Goal: Information Seeking & Learning: Learn about a topic

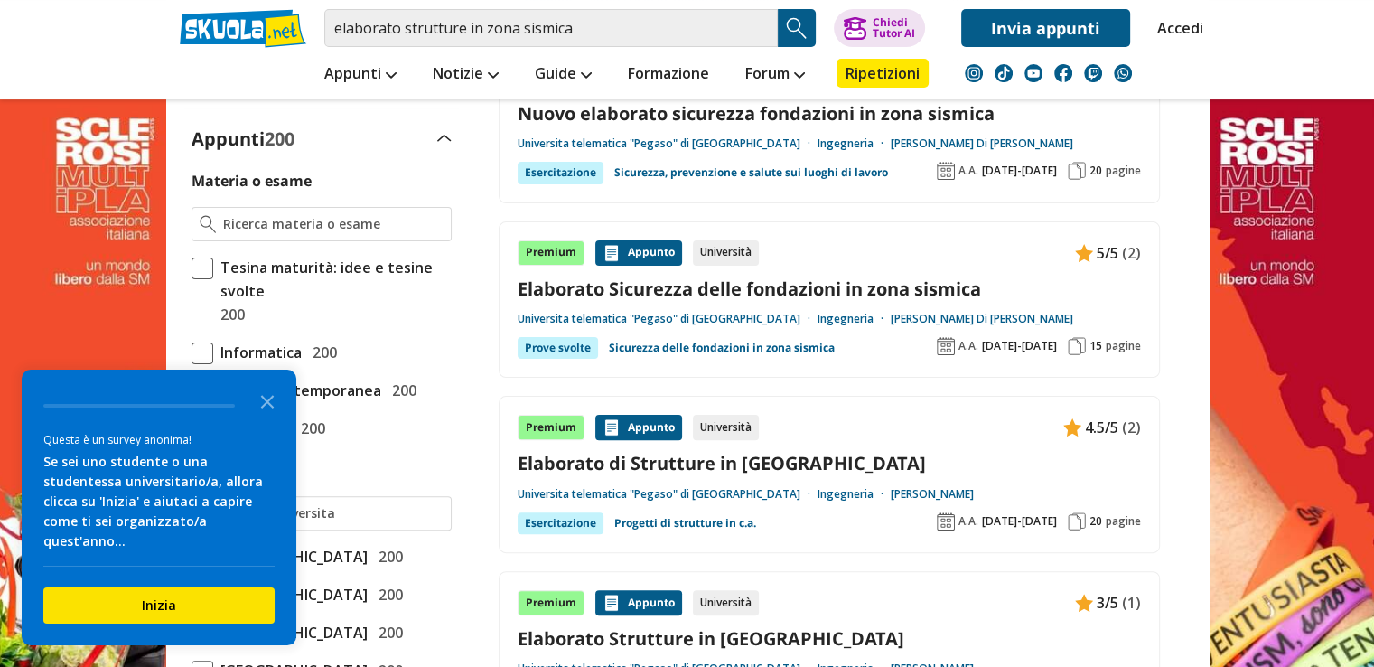
scroll to position [452, 0]
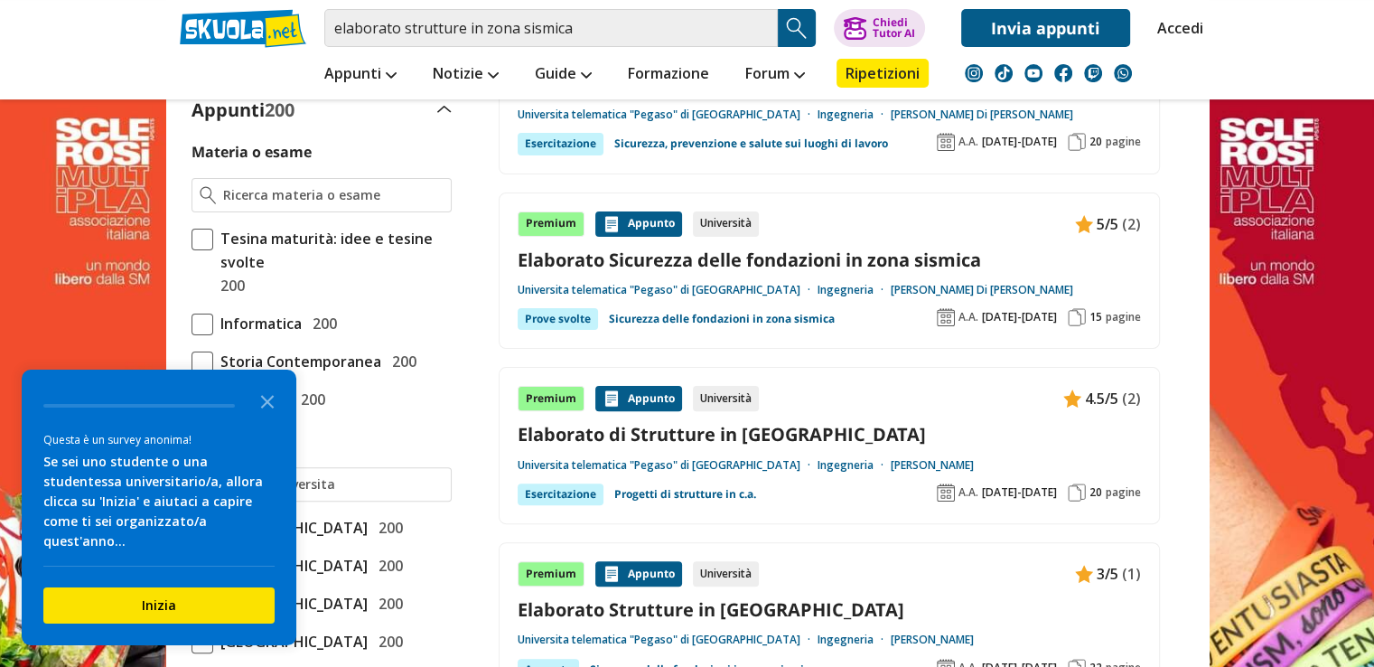
click at [719, 424] on link "Elaborato di Strutture in [GEOGRAPHIC_DATA]" at bounding box center [829, 434] width 623 height 24
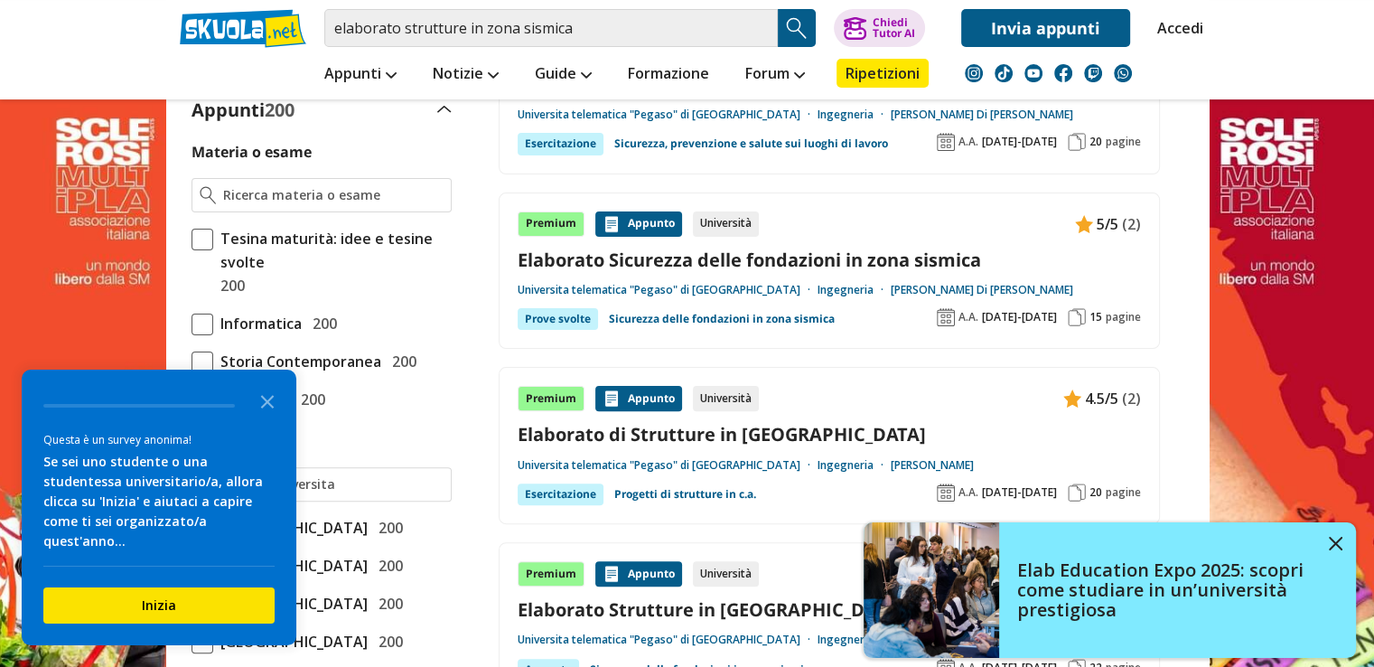
scroll to position [361, 0]
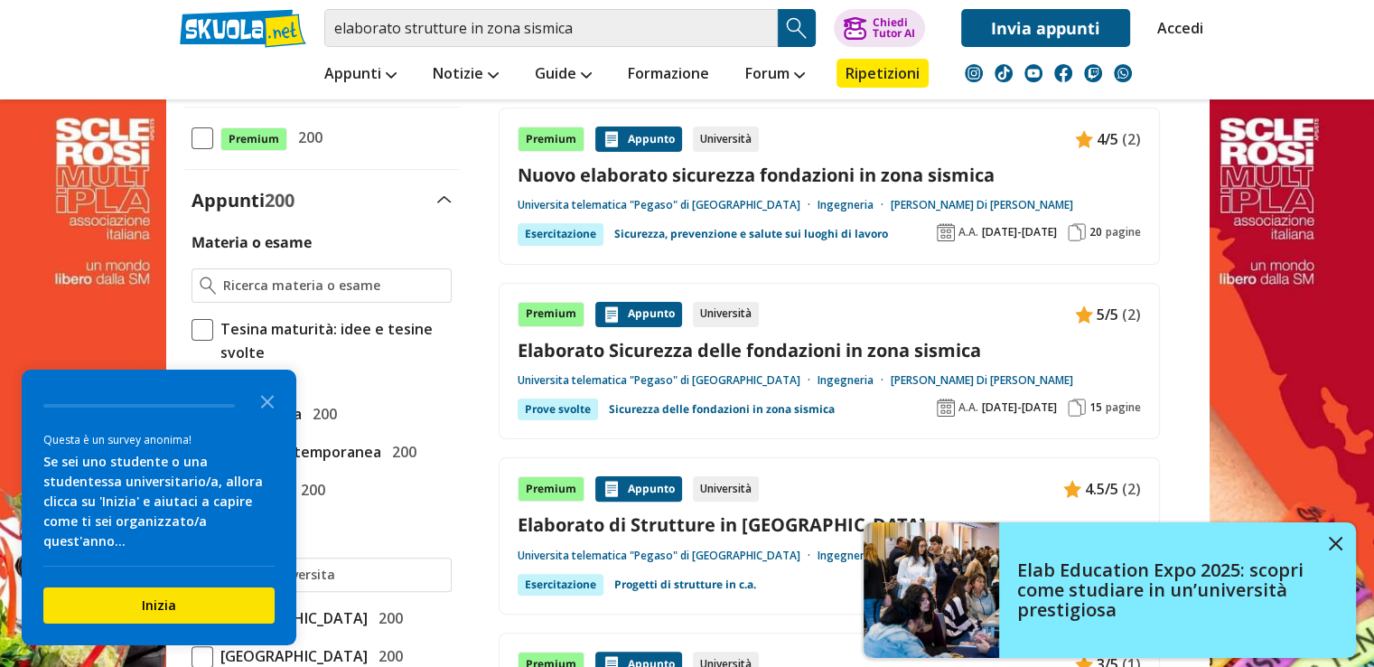
click at [770, 355] on link "Elaborato Sicurezza delle fondazioni in zona sismica" at bounding box center [829, 350] width 623 height 24
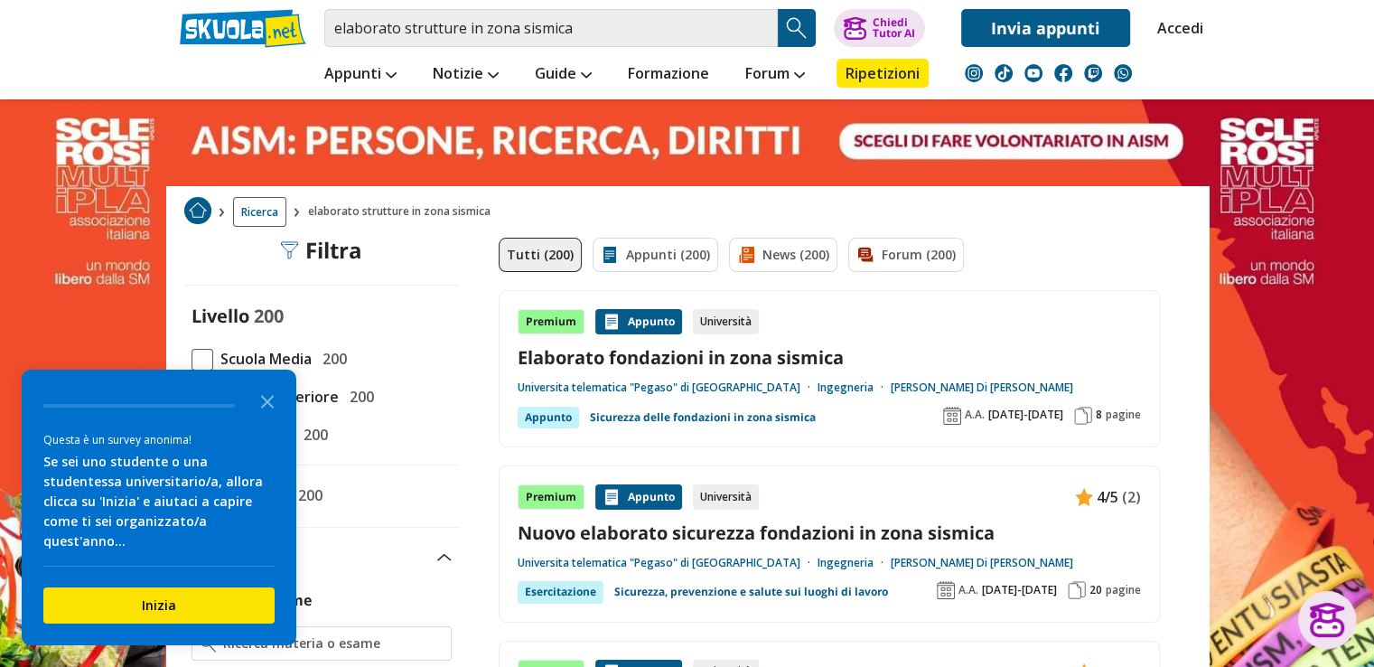
scroll to position [0, 0]
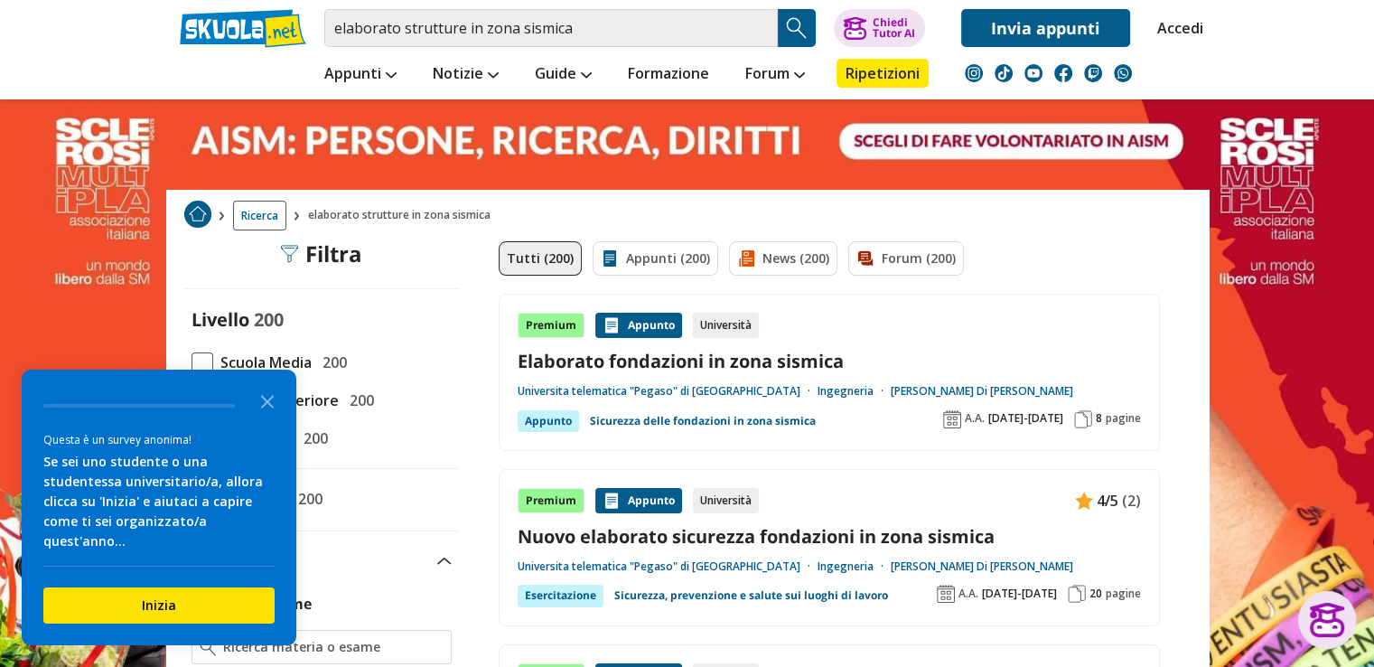
click at [732, 360] on link "Elaborato fondazioni in zona sismica" at bounding box center [829, 361] width 623 height 24
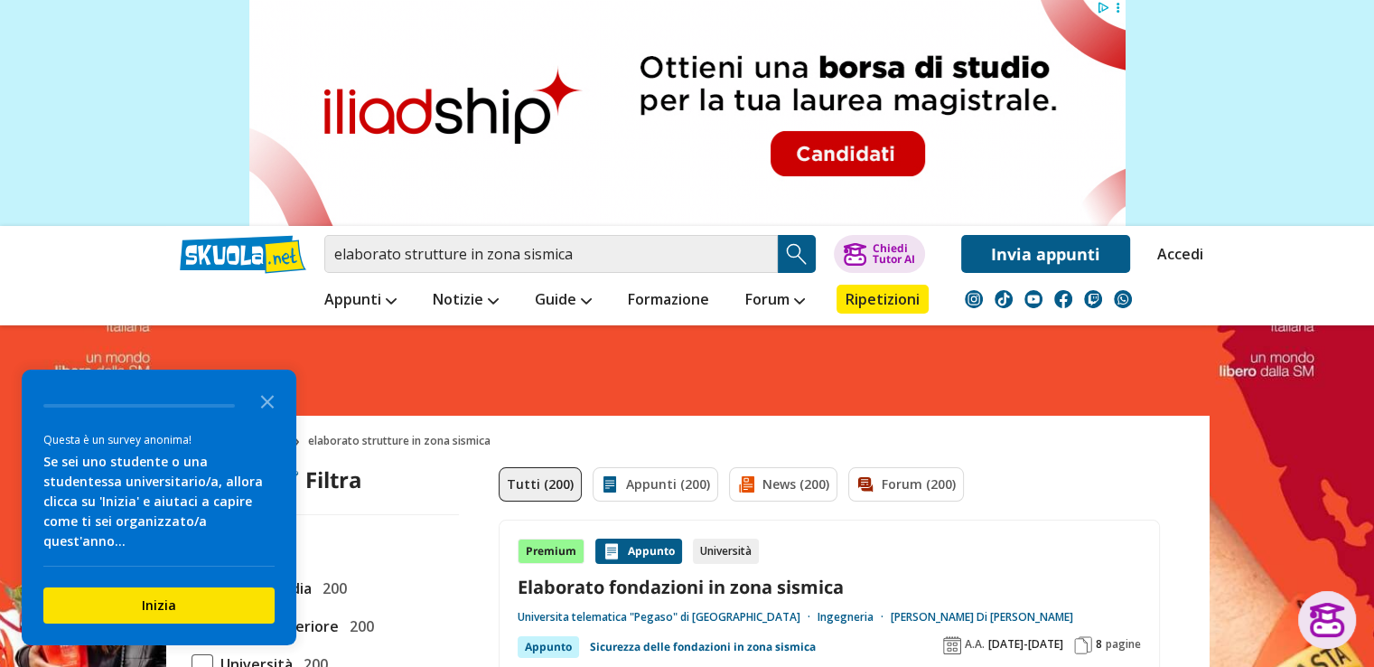
click at [275, 418] on icon "Close the survey" at bounding box center [267, 400] width 36 height 36
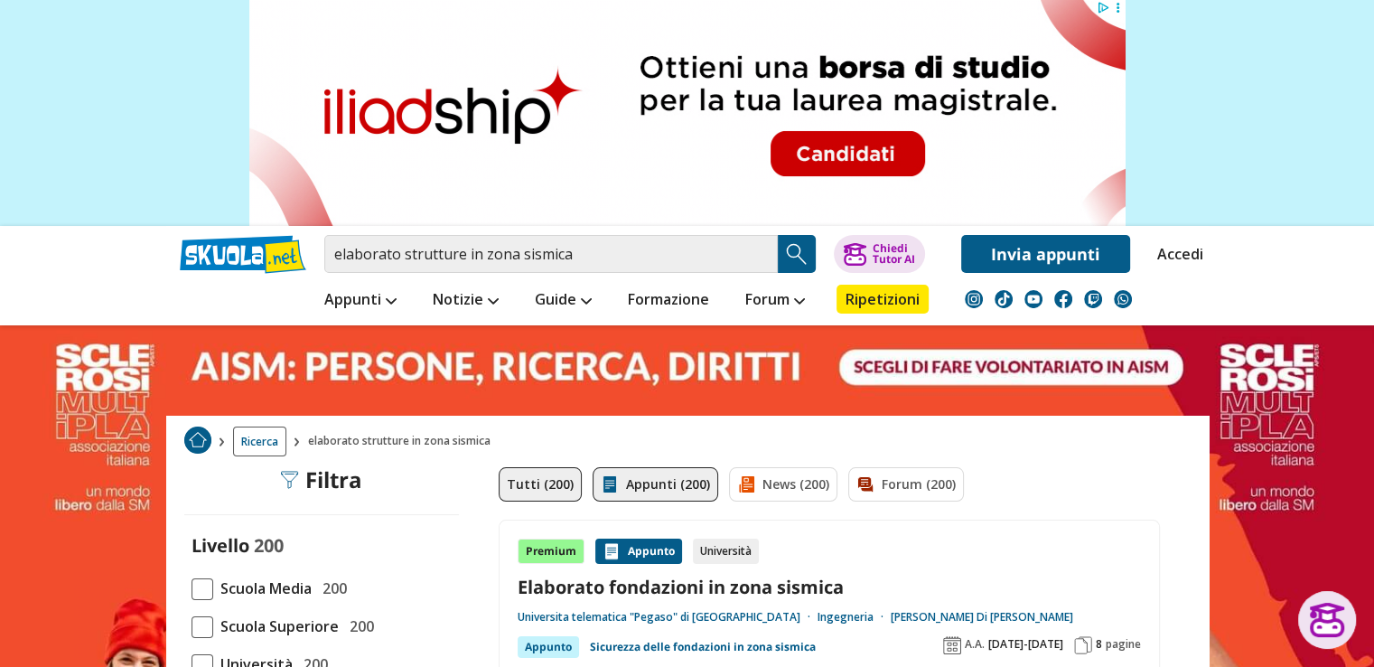
click at [656, 483] on link "Appunti (200)" at bounding box center [655, 484] width 126 height 34
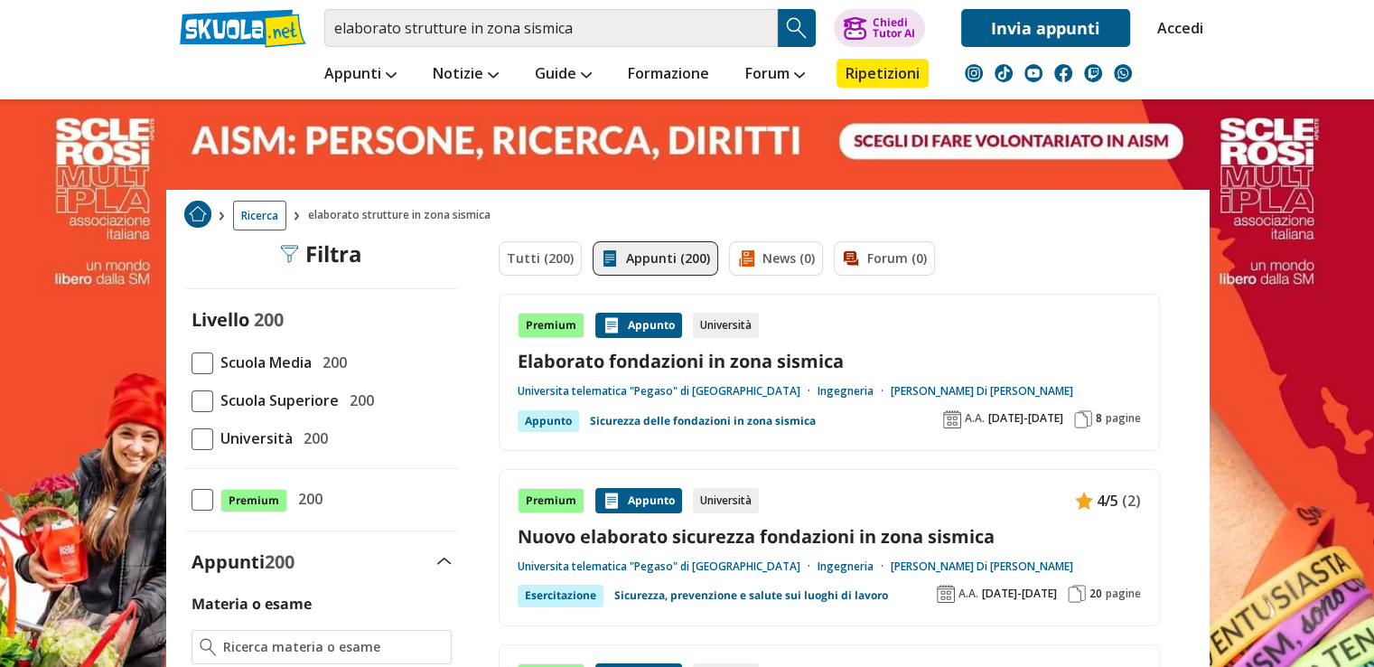
click at [199, 435] on span at bounding box center [202, 439] width 22 height 22
click at [191, 438] on input "Università 200" at bounding box center [191, 438] width 0 height 0
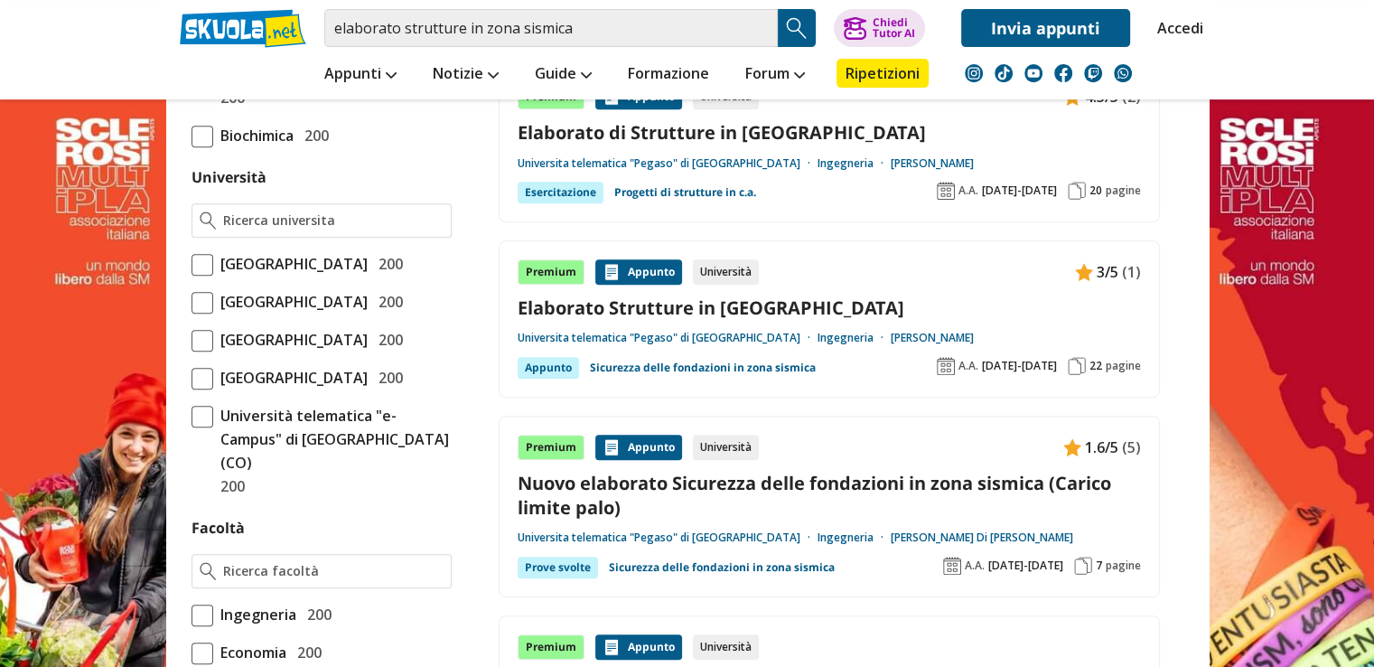
scroll to position [723, 0]
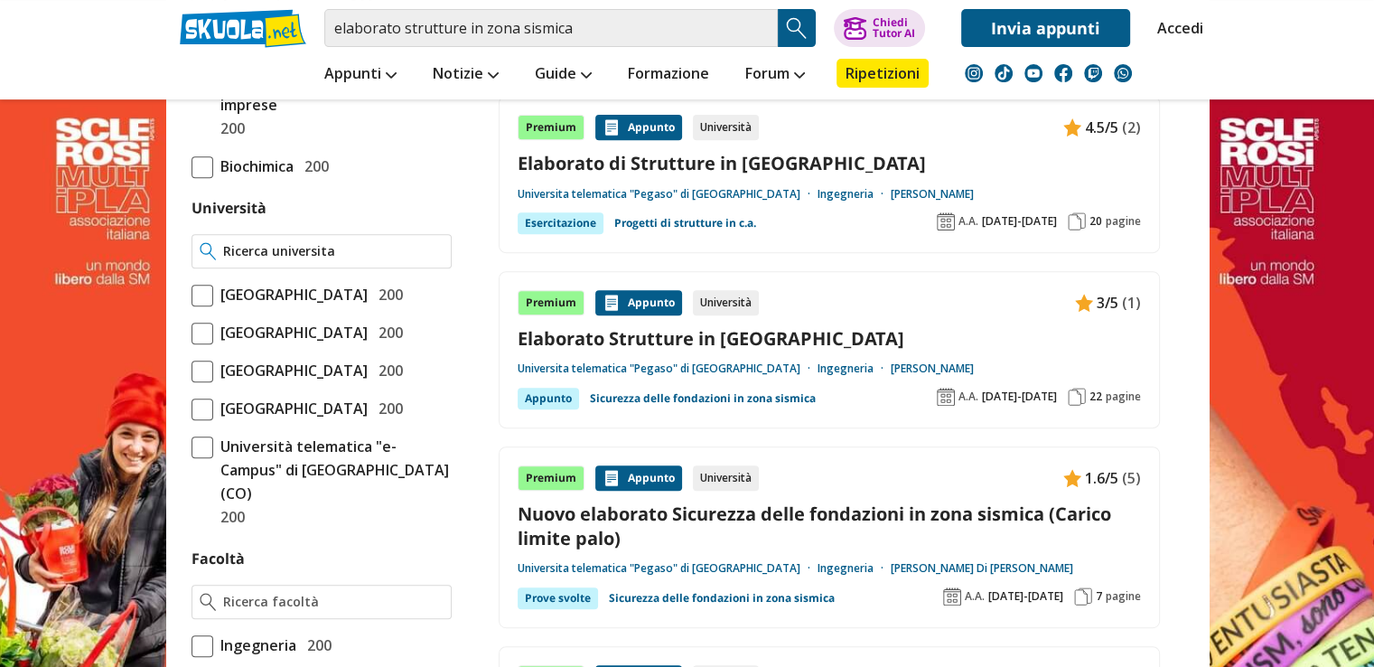
click at [347, 248] on input "Università" at bounding box center [332, 251] width 219 height 18
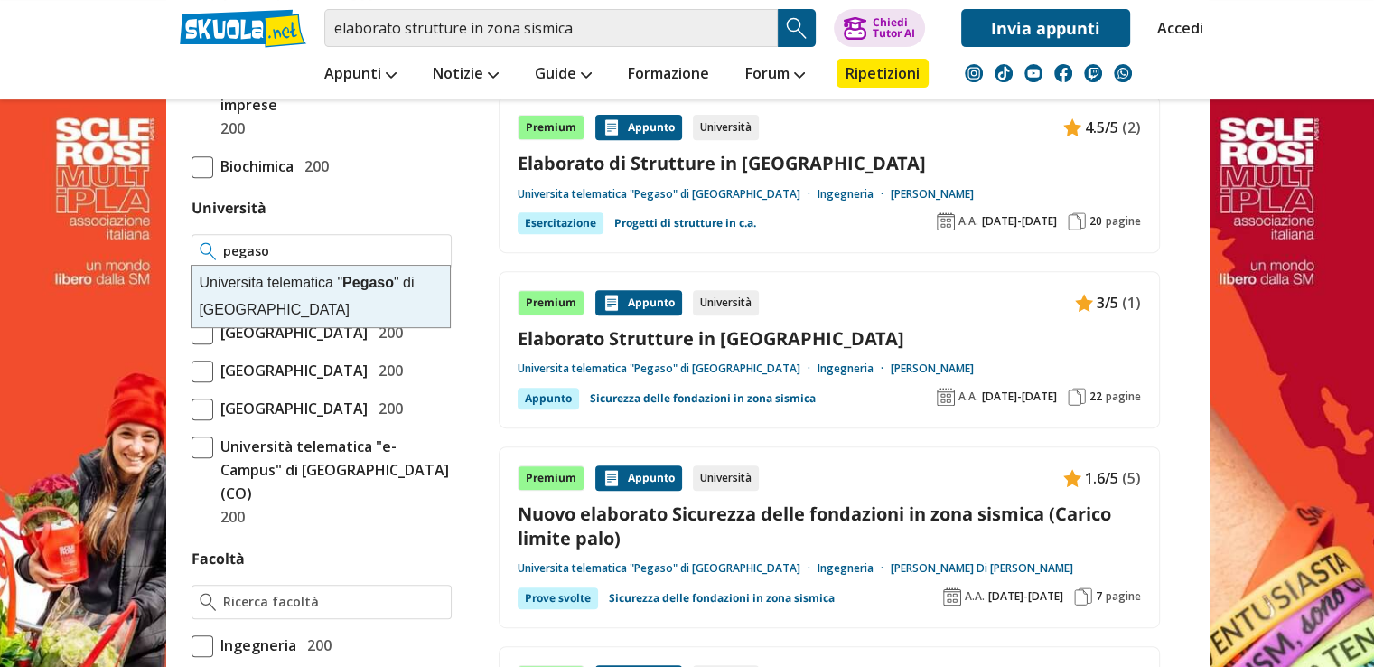
click at [299, 300] on div "Universita telematica " Pegaso " di Napoli" at bounding box center [320, 296] width 258 height 61
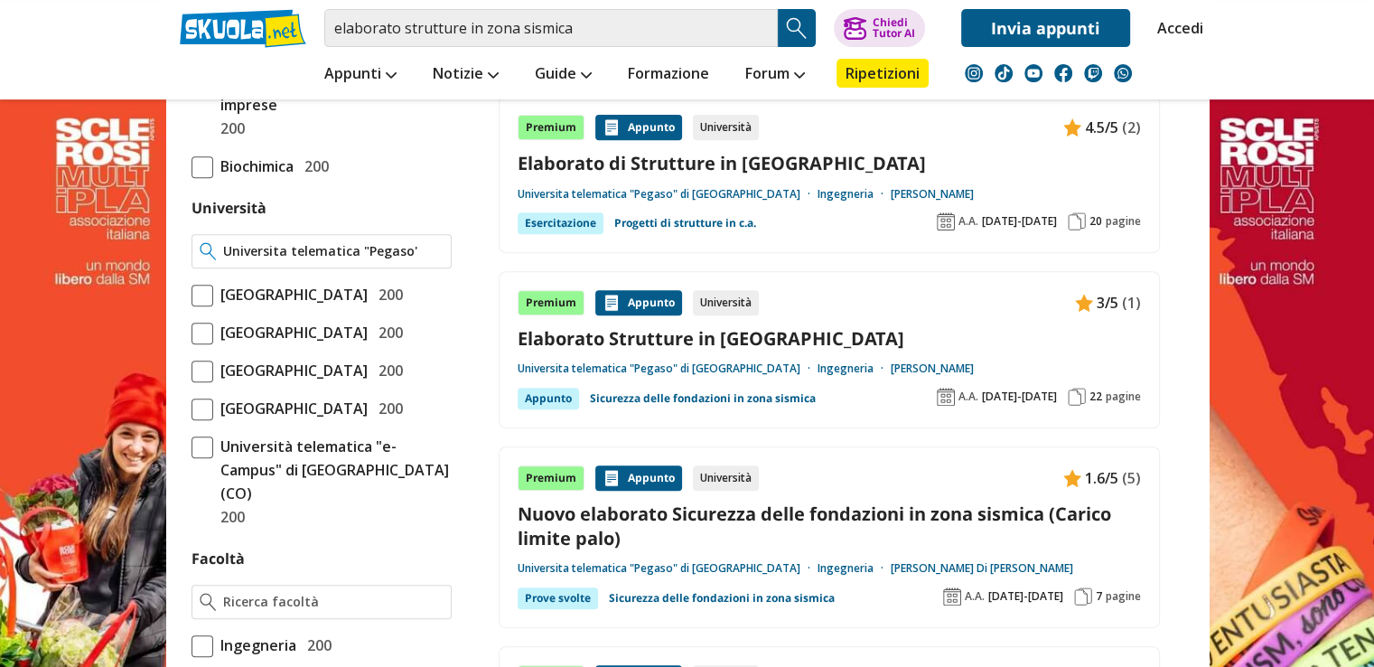
type input "Universita telematica "Pegaso" di [GEOGRAPHIC_DATA]"
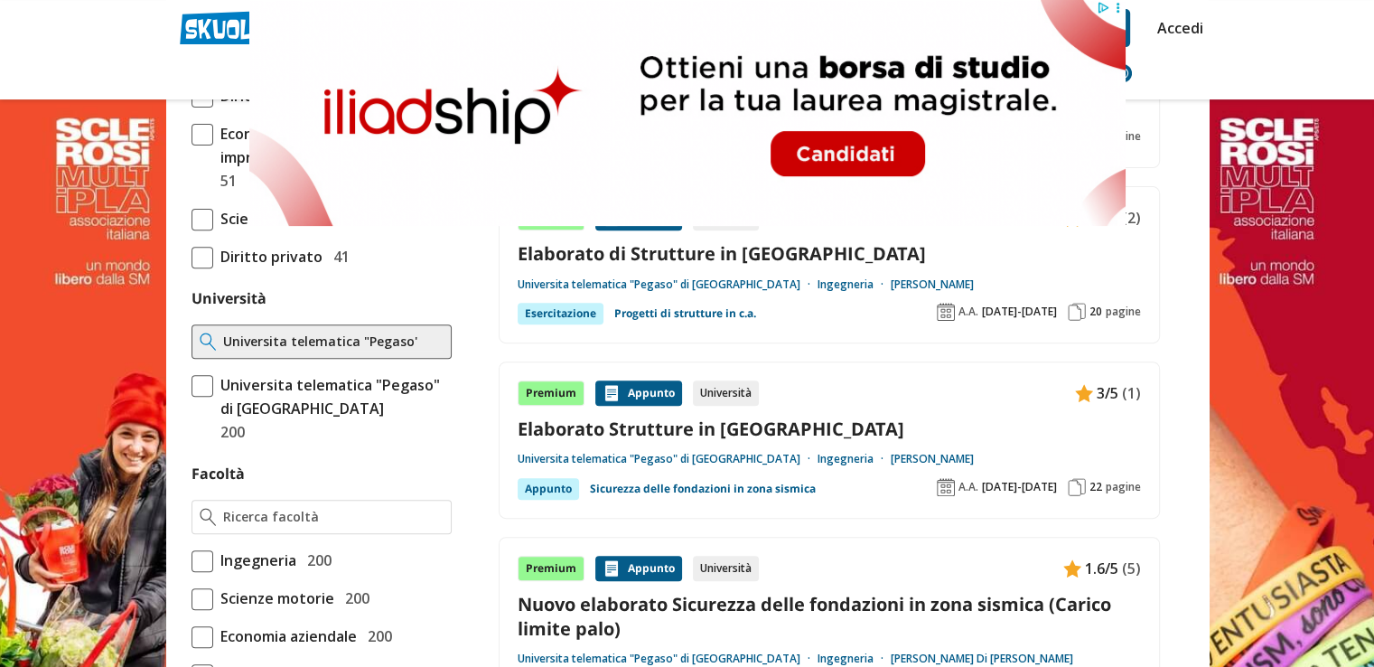
scroll to position [723, 0]
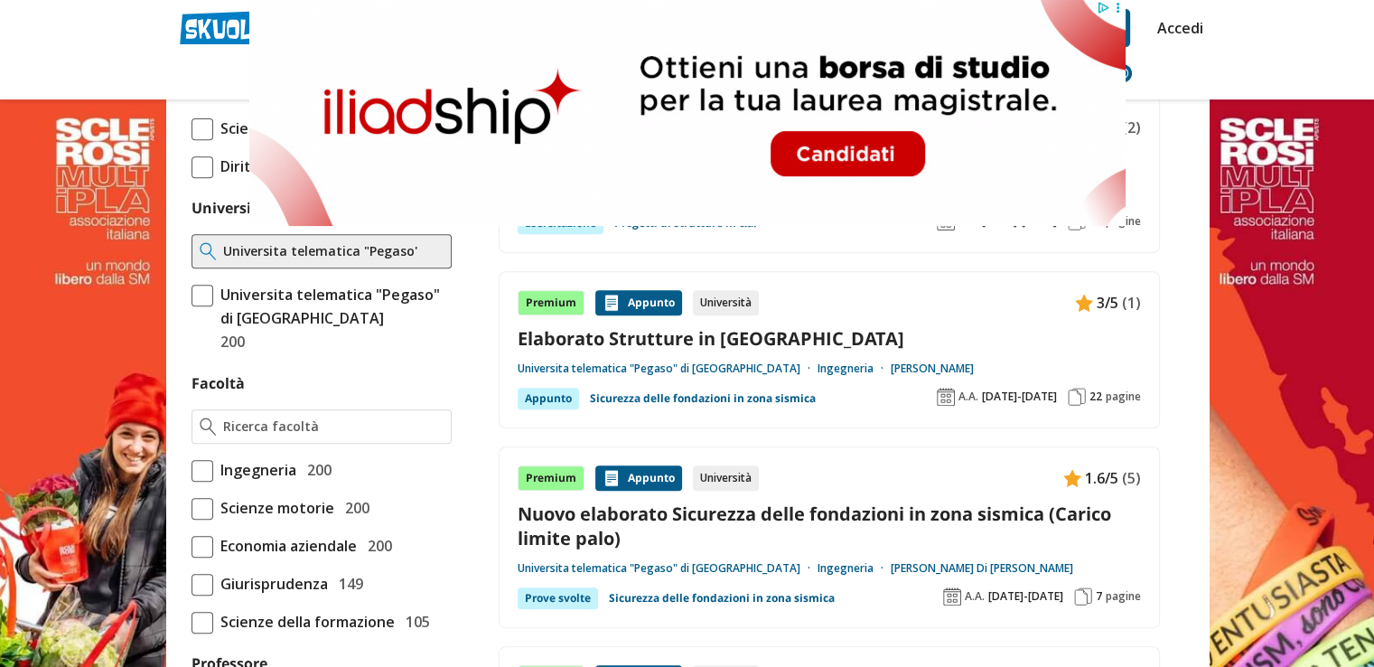
click at [198, 286] on span at bounding box center [202, 296] width 22 height 22
click at [191, 318] on input "Universita telematica "Pegaso" di Napoli 200" at bounding box center [191, 318] width 0 height 0
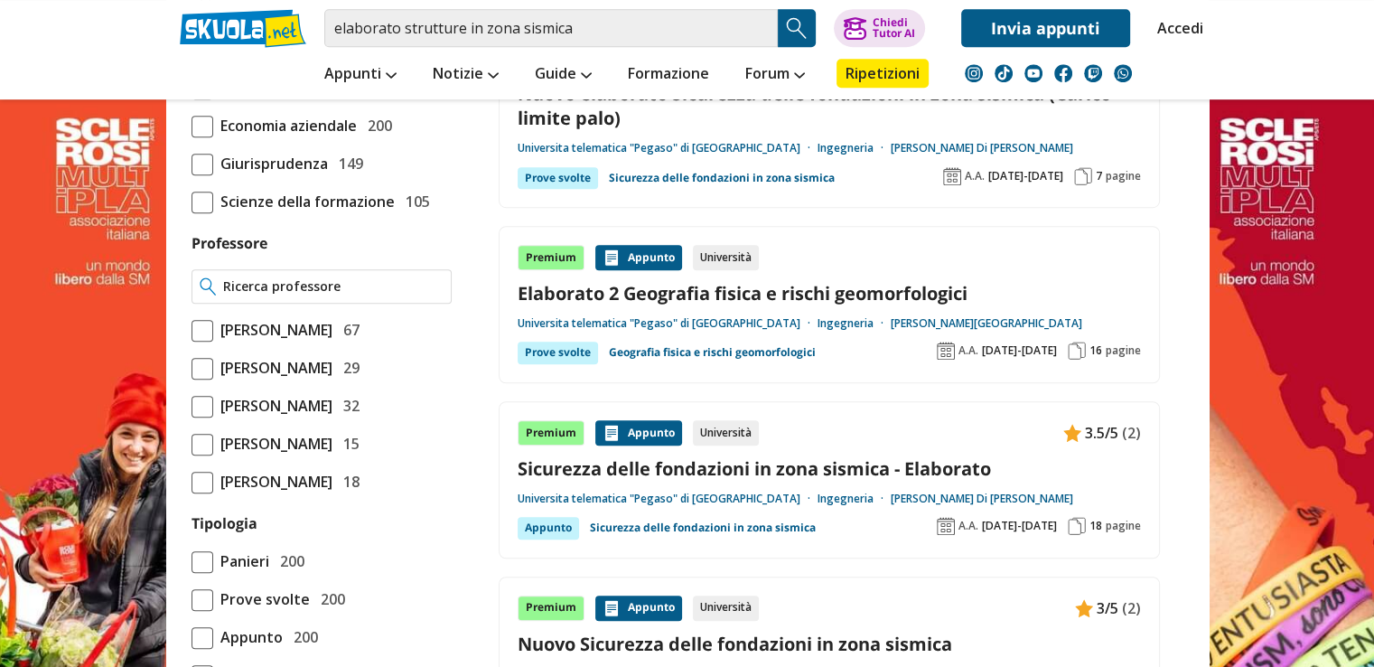
scroll to position [1174, 0]
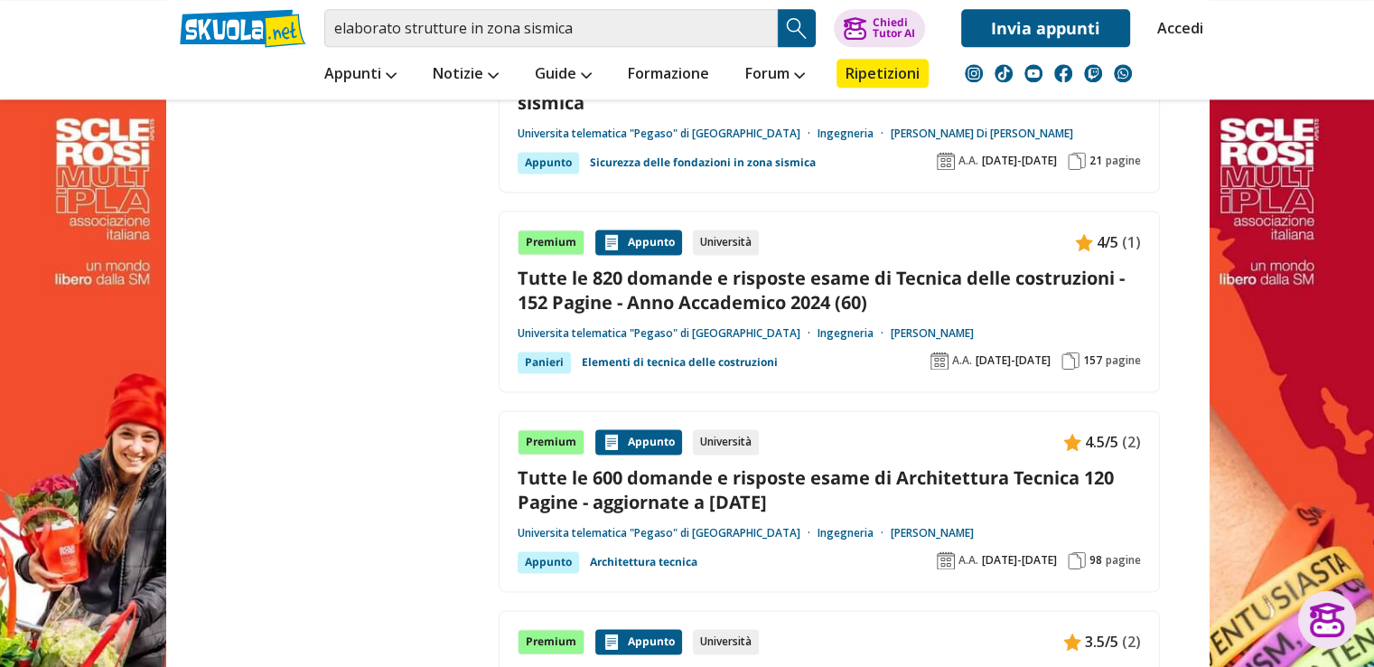
scroll to position [2439, 0]
